Goal: Task Accomplishment & Management: Use online tool/utility

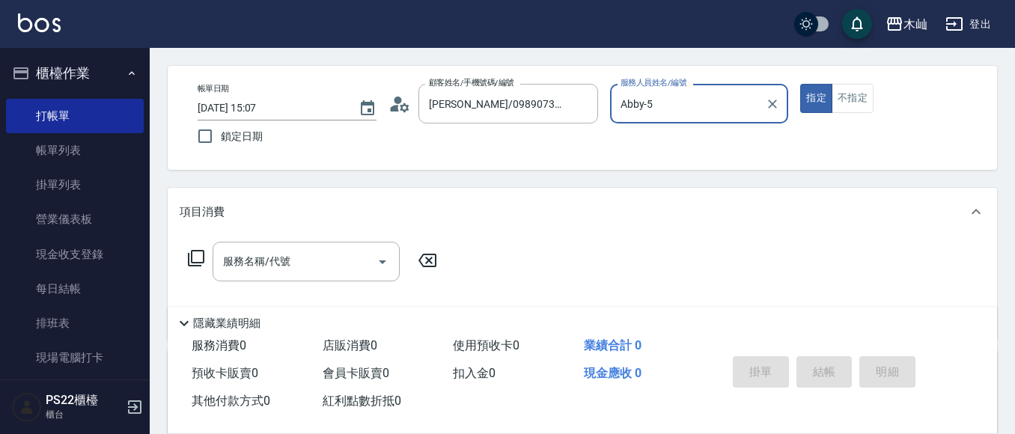
scroll to position [150, 0]
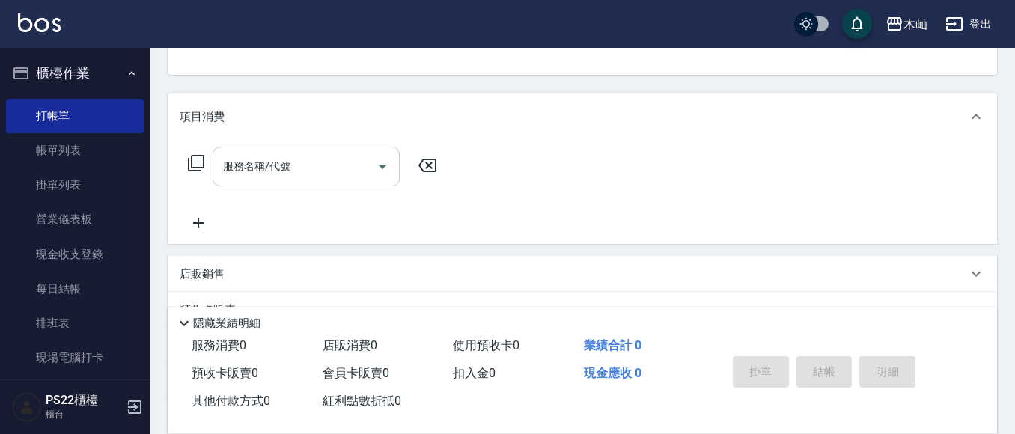
click at [323, 165] on input "服務名稱/代號" at bounding box center [294, 166] width 151 height 26
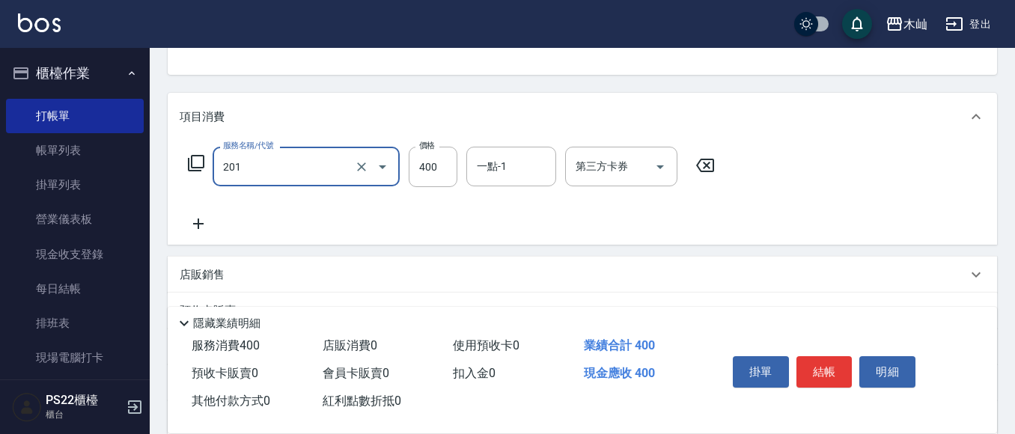
type input "洗剪(201)"
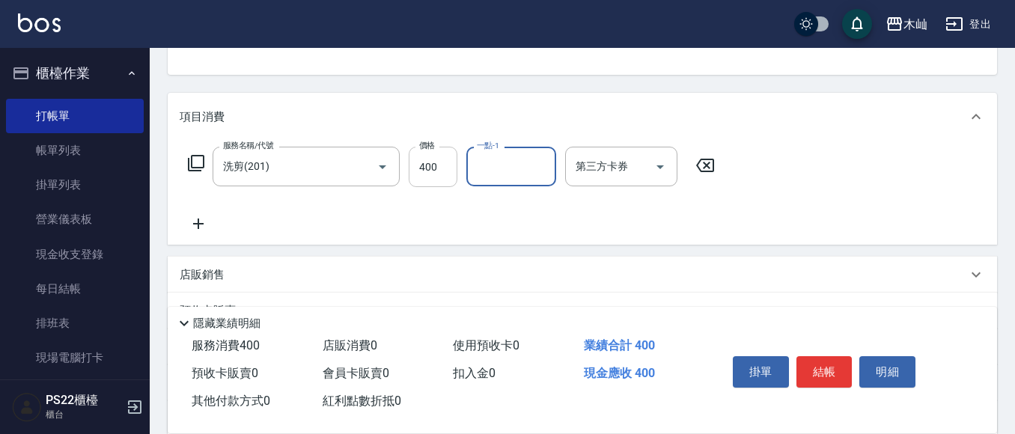
click at [420, 173] on input "400" at bounding box center [433, 167] width 49 height 40
type input "600"
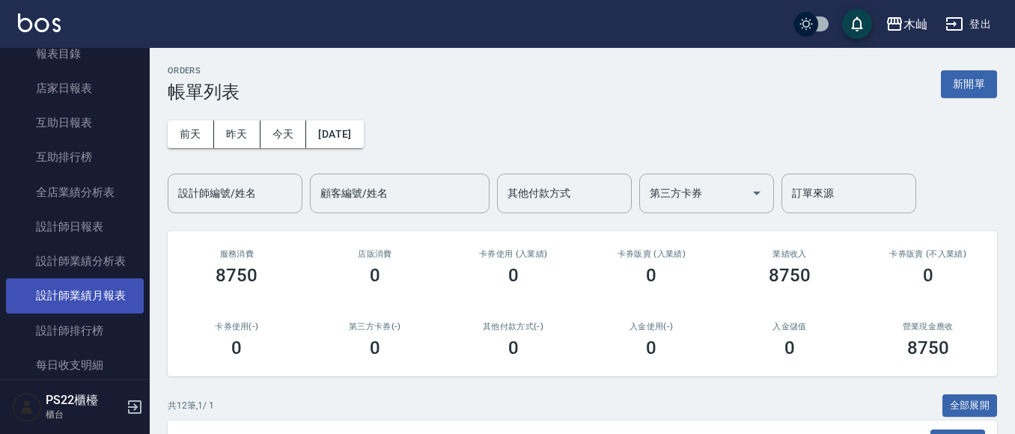
scroll to position [449, 0]
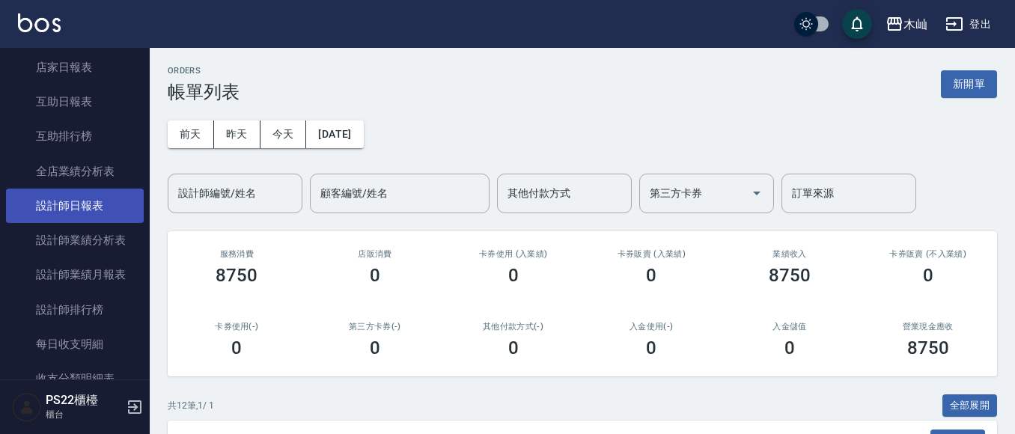
click at [85, 213] on link "設計師日報表" at bounding box center [75, 206] width 138 height 34
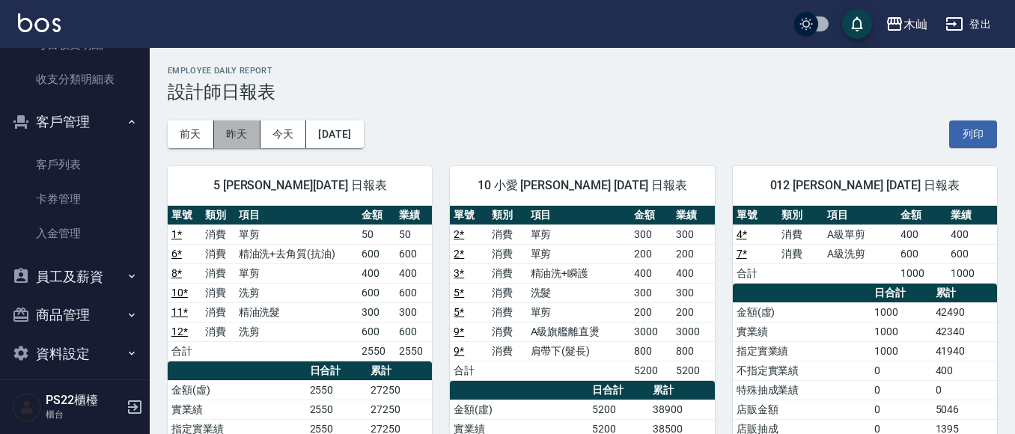
click at [242, 138] on button "昨天" at bounding box center [237, 135] width 46 height 28
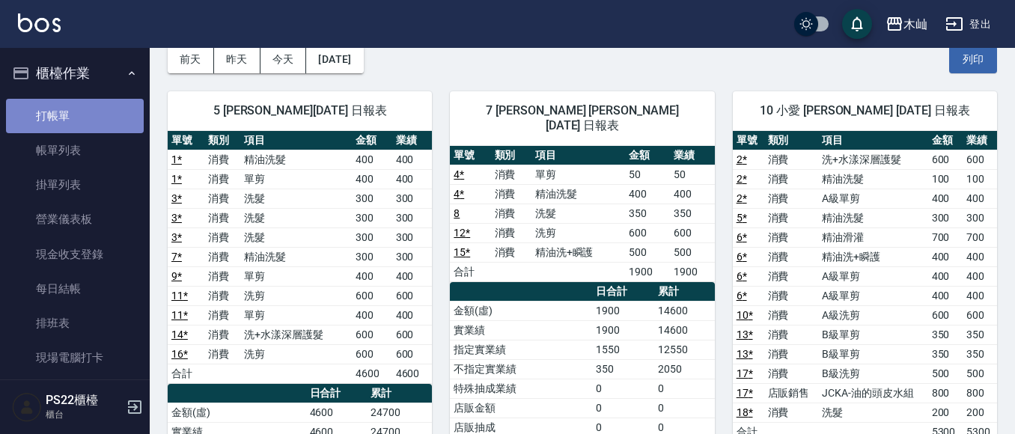
click at [98, 112] on link "打帳單" at bounding box center [75, 116] width 138 height 34
